Goal: Task Accomplishment & Management: Manage account settings

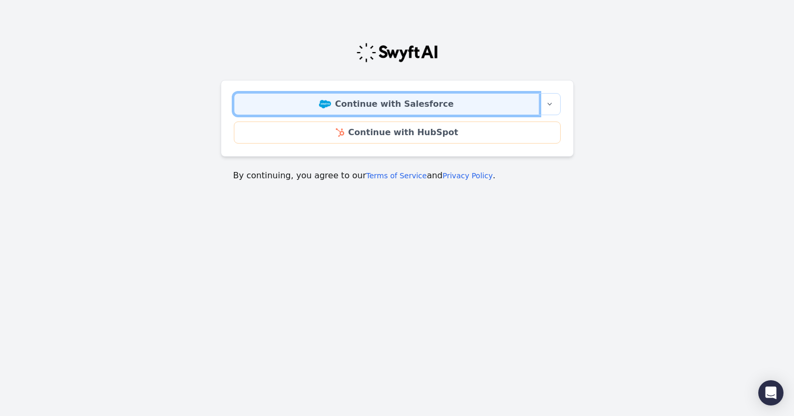
click at [420, 102] on link "Continue with Salesforce" at bounding box center [386, 104] width 305 height 22
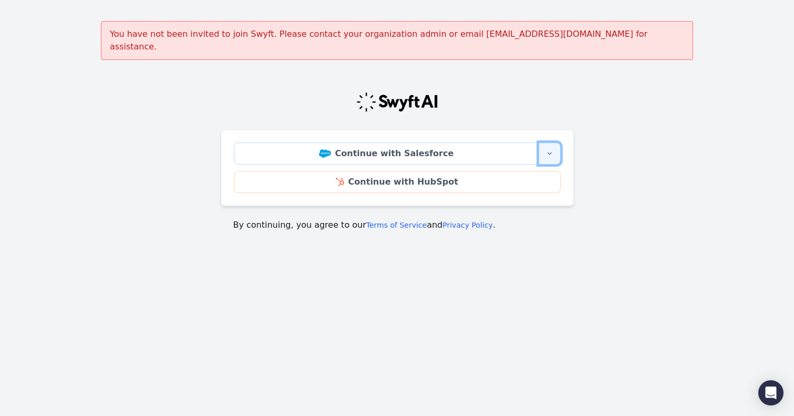
click at [546, 142] on button "More sign-in options" at bounding box center [550, 153] width 22 height 22
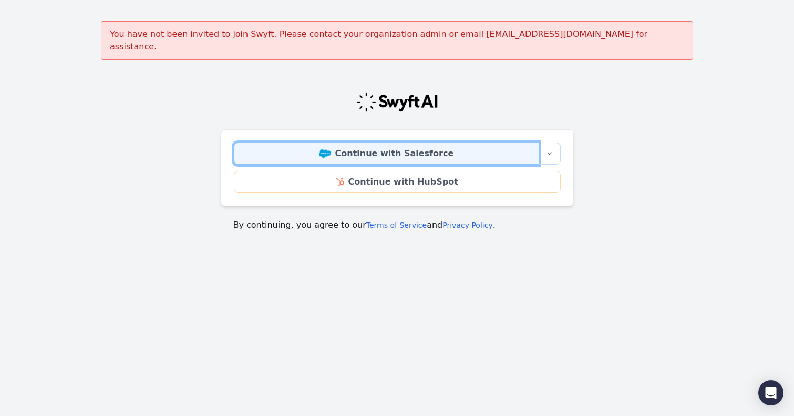
click at [436, 142] on link "Continue with Salesforce" at bounding box center [386, 153] width 305 height 22
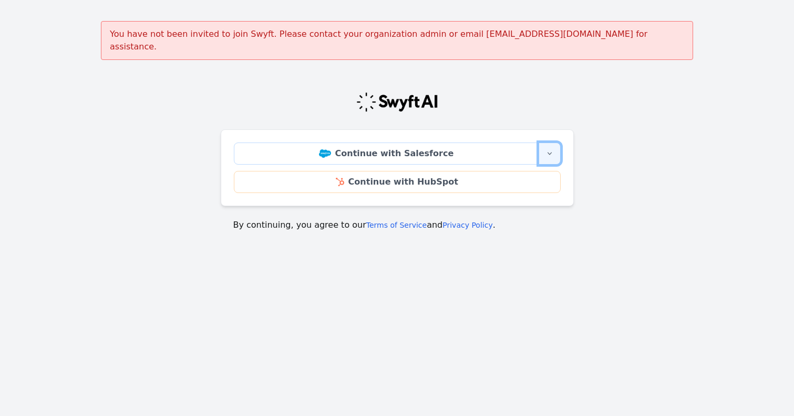
click at [544, 142] on button "More sign-in options" at bounding box center [550, 153] width 22 height 22
click at [548, 149] on icon "button" at bounding box center [549, 153] width 8 height 8
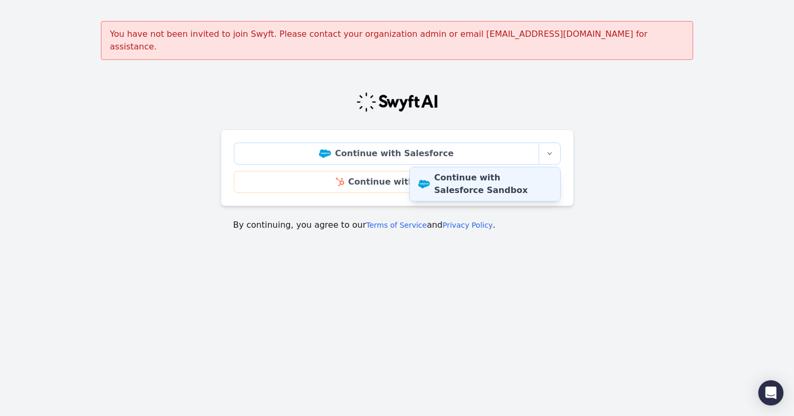
click at [509, 177] on link "Continue with Salesforce Sandbox" at bounding box center [485, 184] width 150 height 34
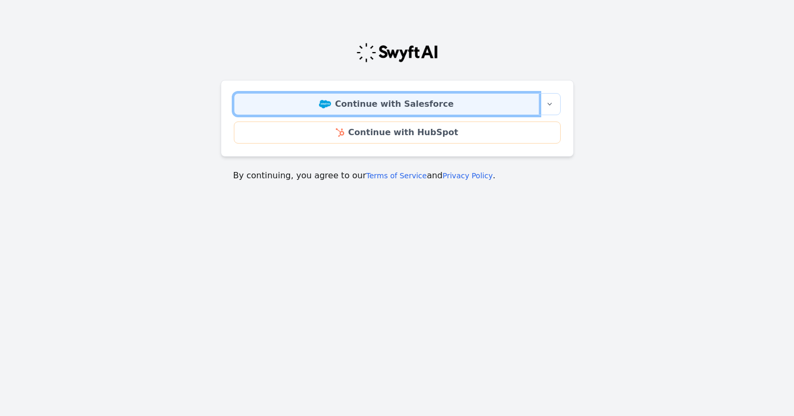
click at [411, 113] on link "Continue with Salesforce" at bounding box center [386, 104] width 305 height 22
click at [418, 104] on link "Continue with Salesforce" at bounding box center [386, 104] width 305 height 22
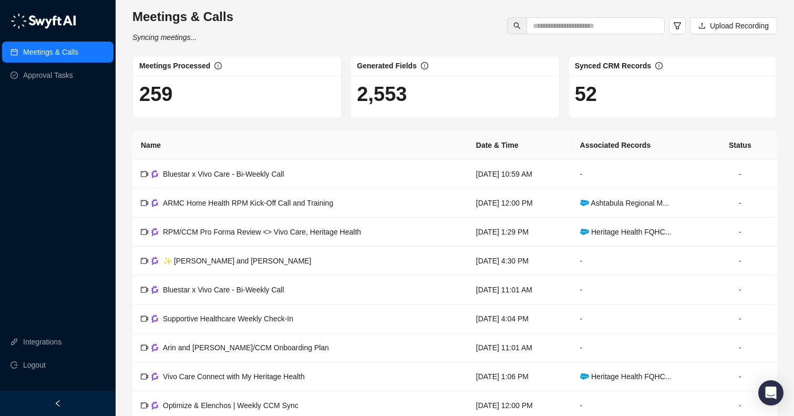
click at [420, 40] on div "Meetings & Calls Syncing meetings... Upload Recording" at bounding box center [454, 25] width 651 height 35
click at [31, 339] on link "Integrations" at bounding box center [42, 341] width 38 height 21
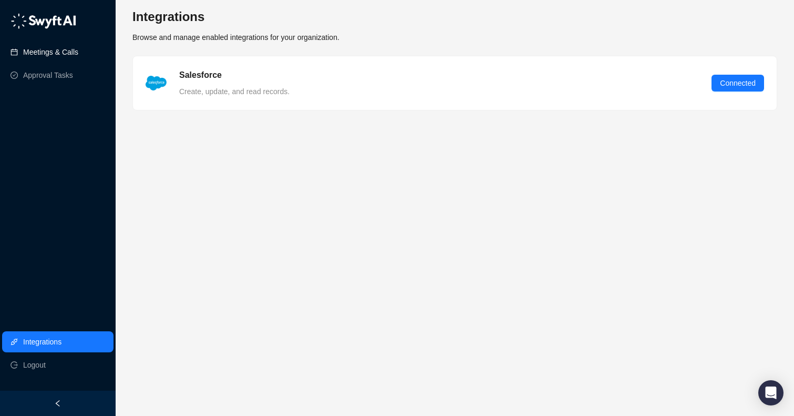
click at [63, 54] on link "Meetings & Calls" at bounding box center [50, 52] width 55 height 21
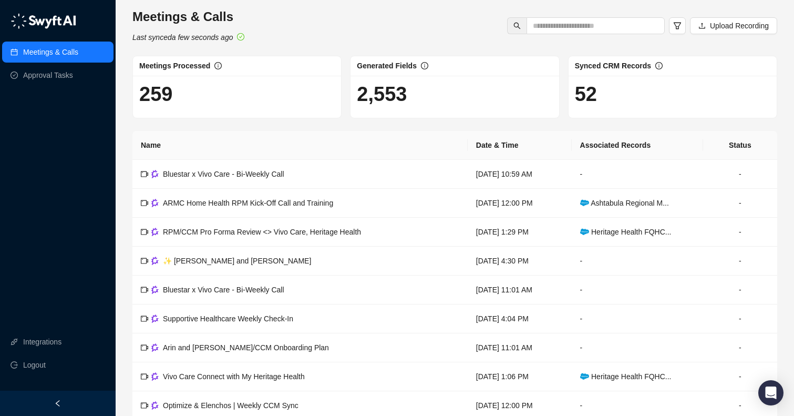
click at [440, 15] on div "Meetings & Calls Last synced a few seconds ago Upload Recording" at bounding box center [454, 25] width 651 height 35
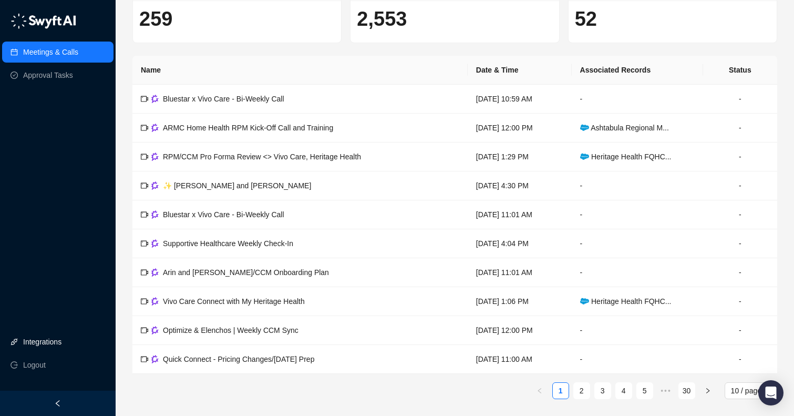
click at [60, 346] on link "Integrations" at bounding box center [42, 341] width 38 height 21
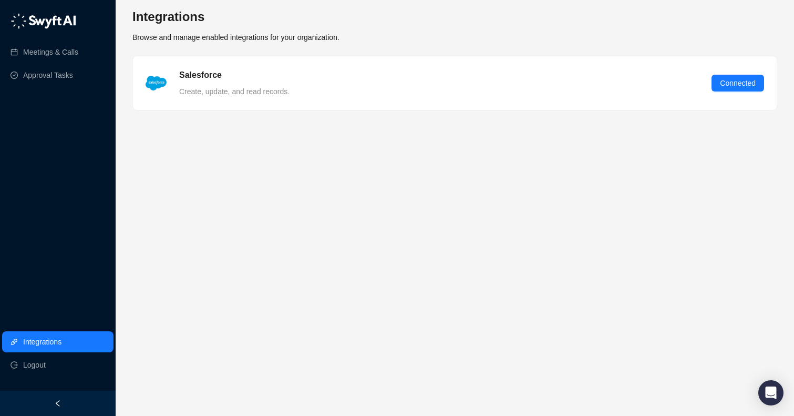
click at [231, 297] on main "Integrations Browse and manage enabled integrations for your organization. Sale…" at bounding box center [454, 207] width 645 height 399
click at [59, 70] on link "Approval Tasks" at bounding box center [48, 75] width 50 height 21
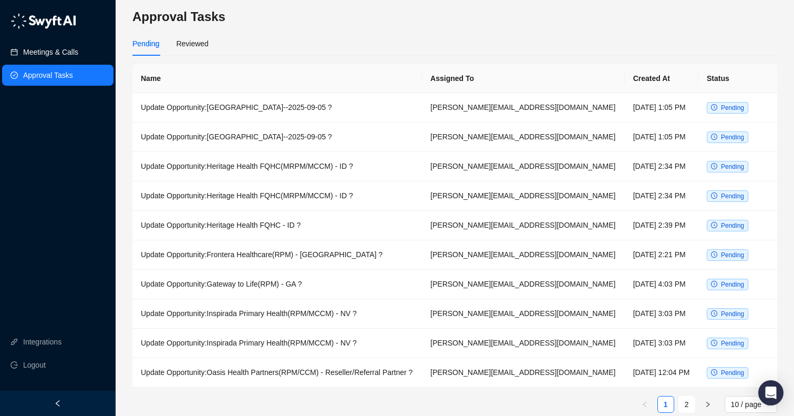
click at [59, 49] on link "Meetings & Calls" at bounding box center [50, 52] width 55 height 21
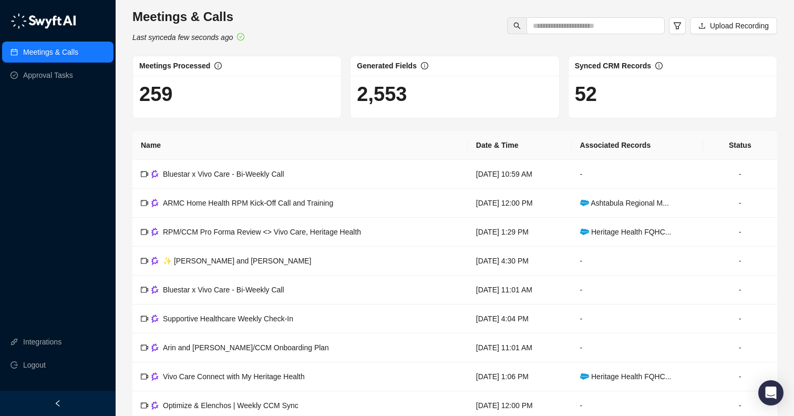
click at [433, 26] on div "Meetings & Calls Last synced a few seconds ago Upload Recording" at bounding box center [454, 25] width 651 height 35
